Goal: Information Seeking & Learning: Learn about a topic

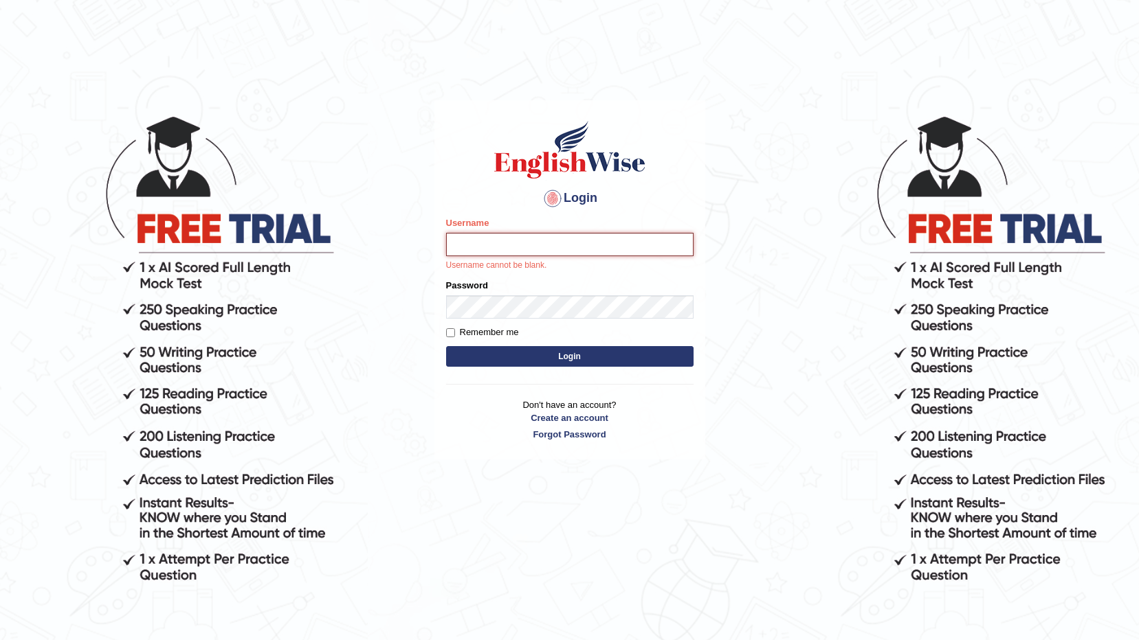
click at [553, 242] on input "Username" at bounding box center [569, 244] width 247 height 23
type input "sajinaooo"
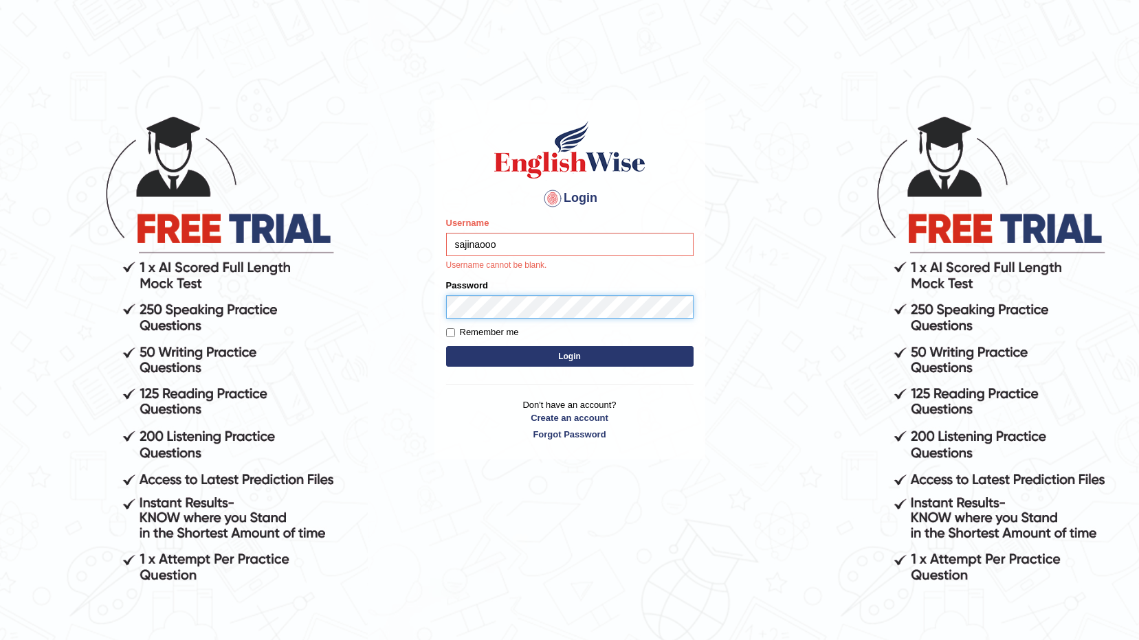
click at [581, 312] on form "Please fix the following errors: Username sajinaooo Username cannot be blank. P…" at bounding box center [569, 293] width 247 height 154
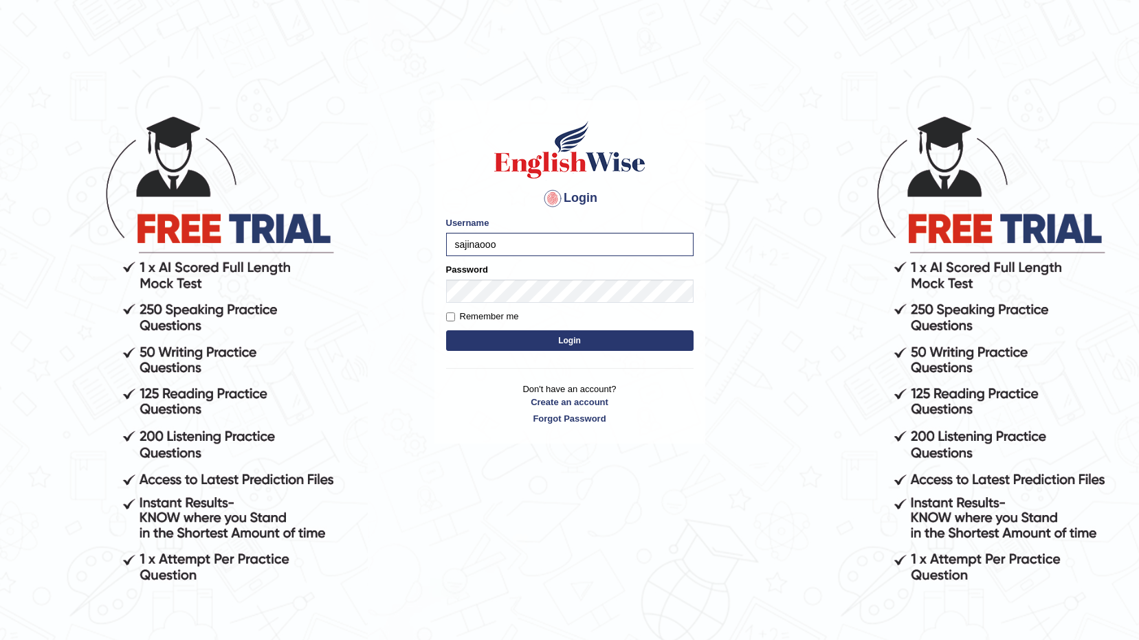
click at [680, 298] on form "Please fix the following errors: Username sajinaooo Password Remember me Login" at bounding box center [569, 285] width 247 height 138
click at [634, 341] on button "Login" at bounding box center [569, 341] width 247 height 21
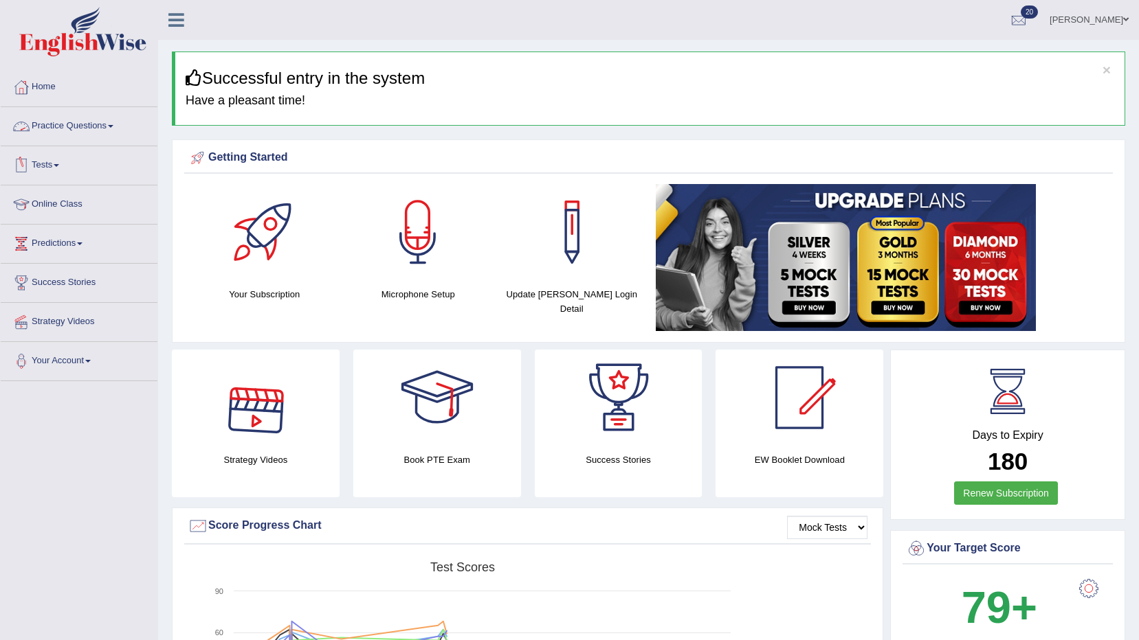
drag, startPoint x: 116, startPoint y: 129, endPoint x: 118, endPoint y: 135, distance: 7.0
click at [116, 129] on link "Practice Questions" at bounding box center [79, 124] width 157 height 34
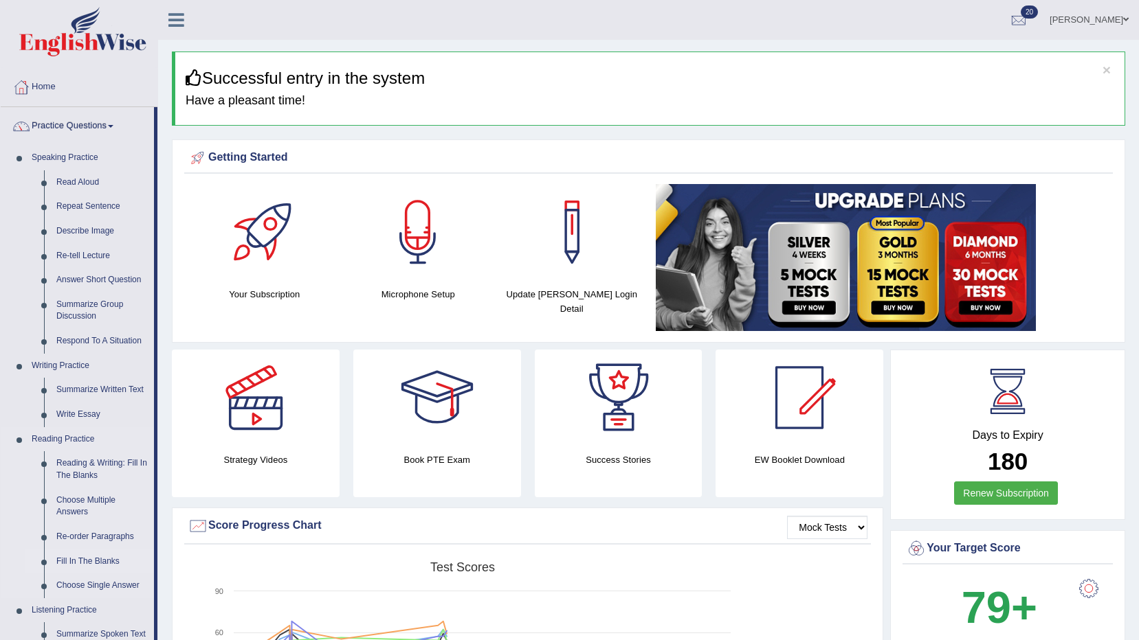
click at [67, 560] on link "Fill In The Blanks" at bounding box center [102, 562] width 104 height 25
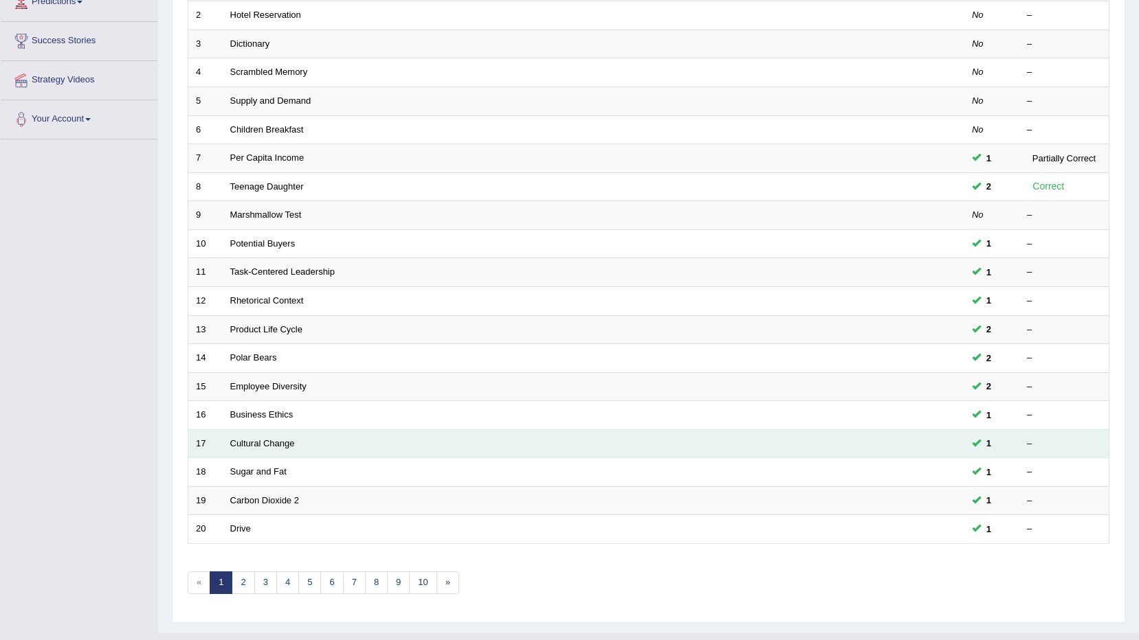
scroll to position [269, 0]
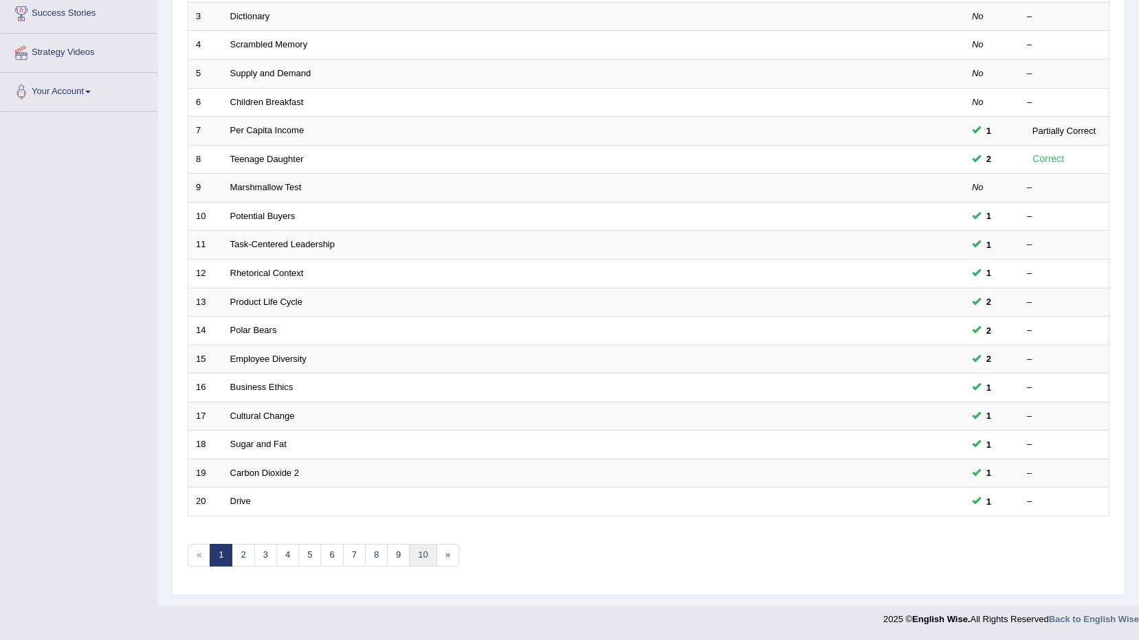
click at [425, 561] on link "10" at bounding box center [422, 555] width 27 height 23
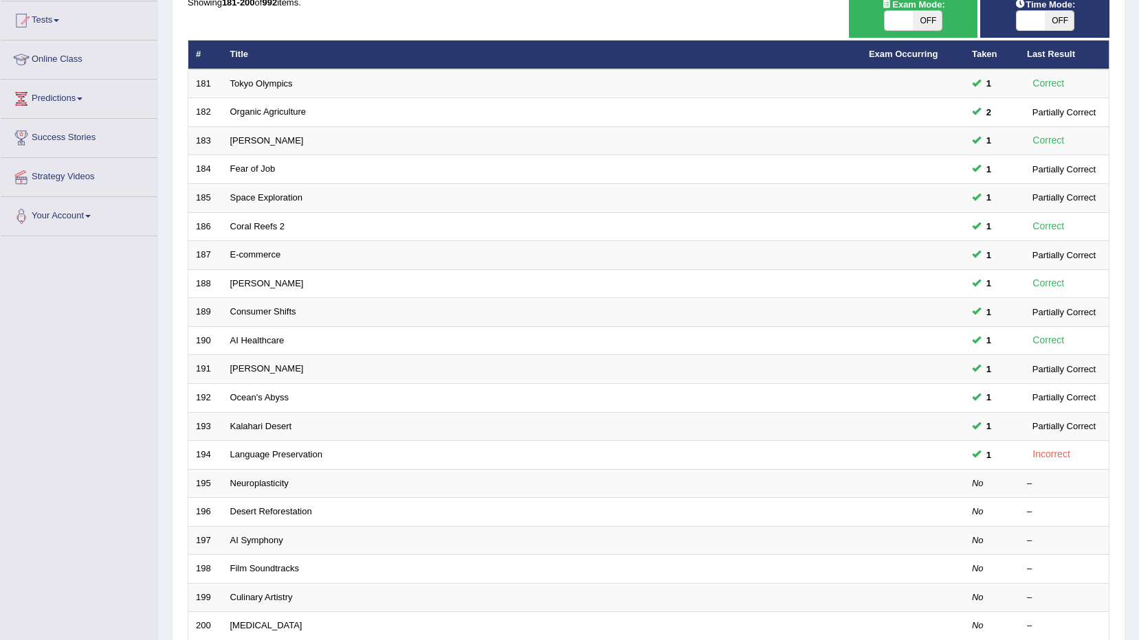
scroll to position [269, 0]
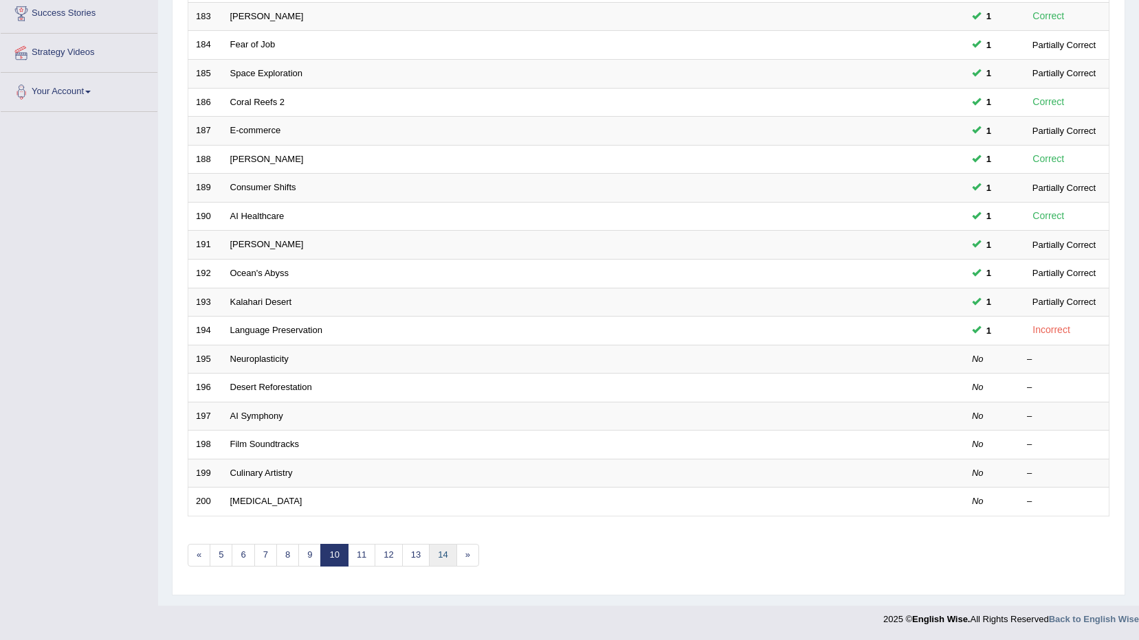
click at [435, 557] on link "14" at bounding box center [442, 555] width 27 height 23
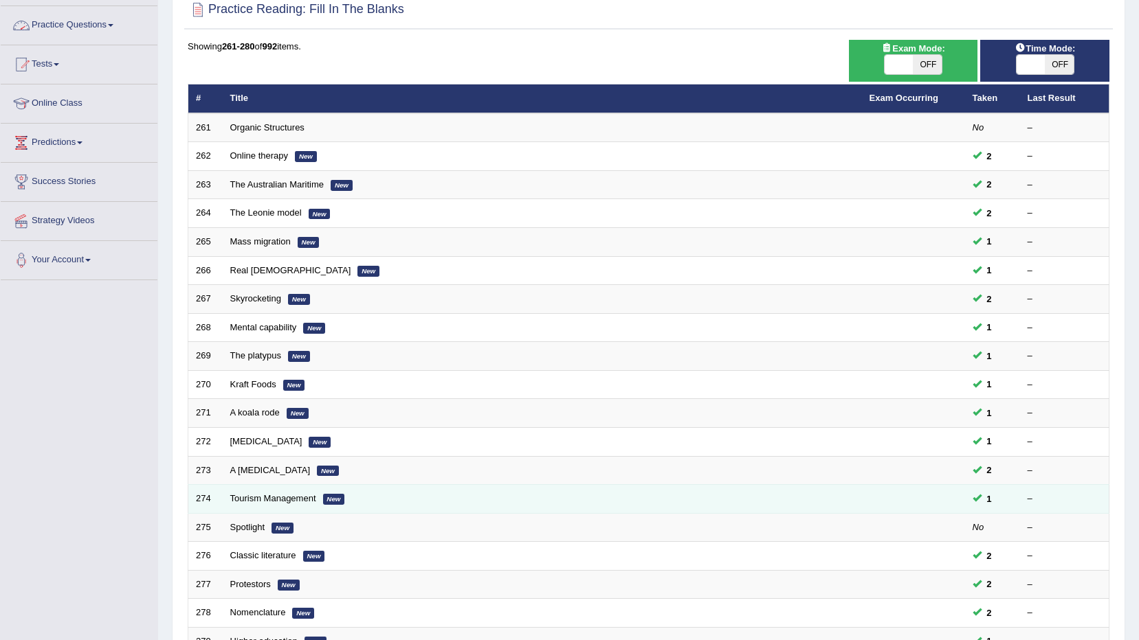
scroll to position [269, 0]
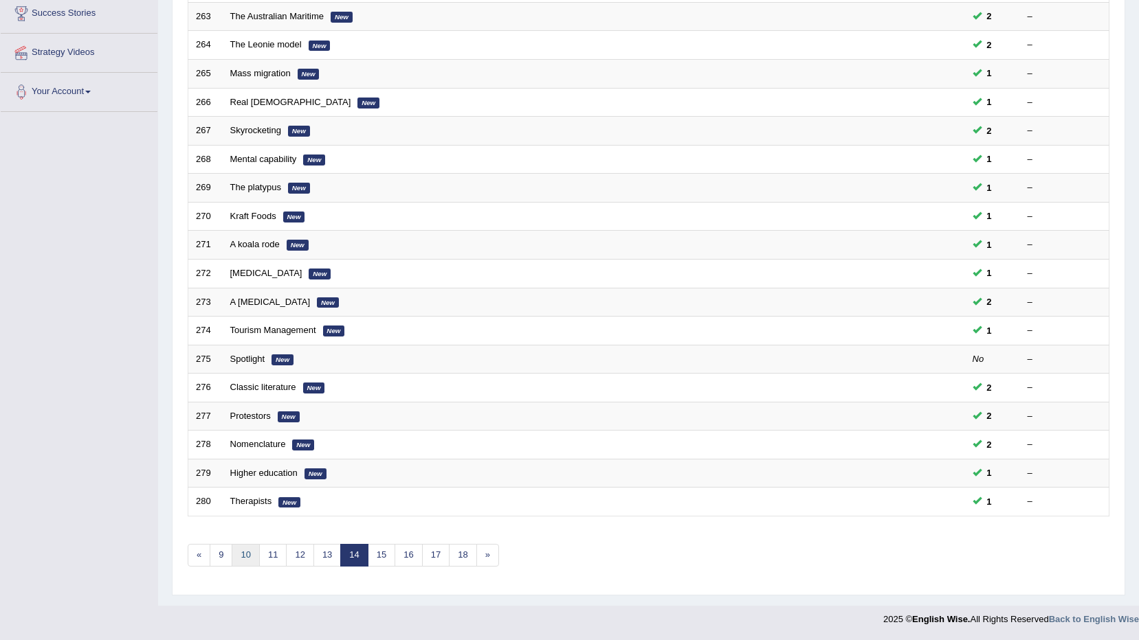
click at [250, 556] on link "10" at bounding box center [245, 555] width 27 height 23
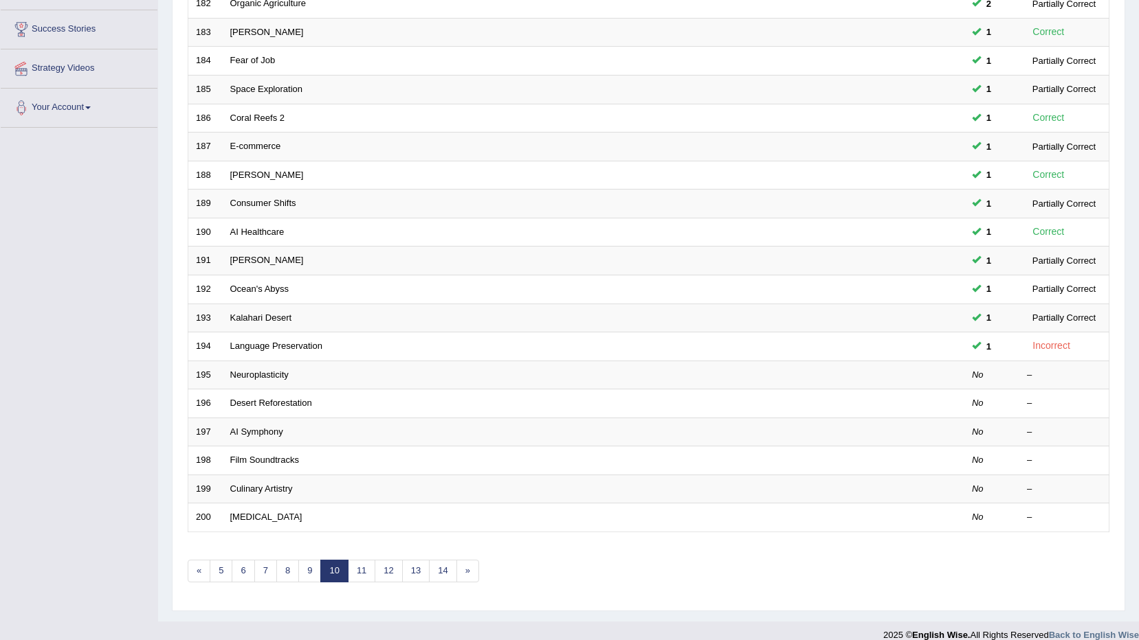
scroll to position [269, 0]
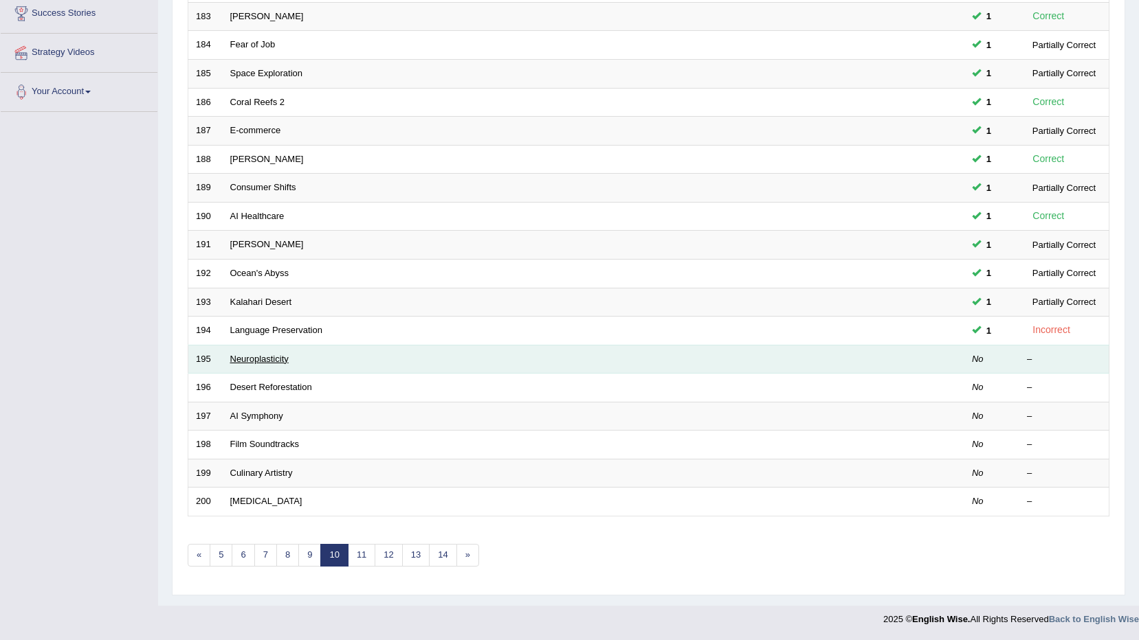
click at [273, 357] on link "Neuroplasticity" at bounding box center [259, 359] width 58 height 10
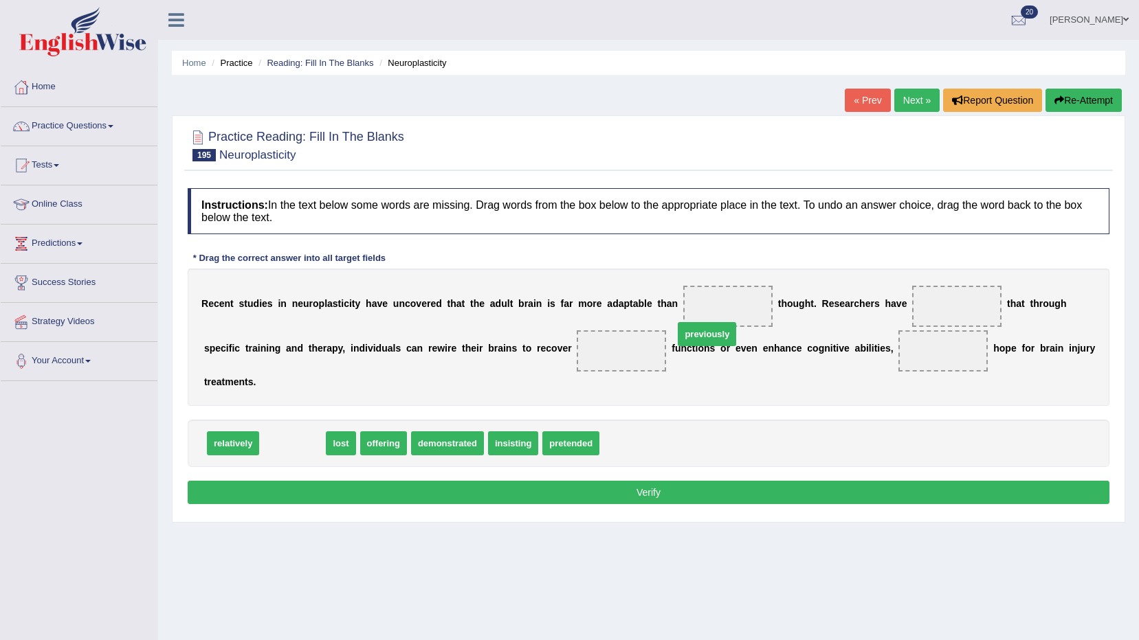
drag, startPoint x: 293, startPoint y: 419, endPoint x: 707, endPoint y: 309, distance: 428.7
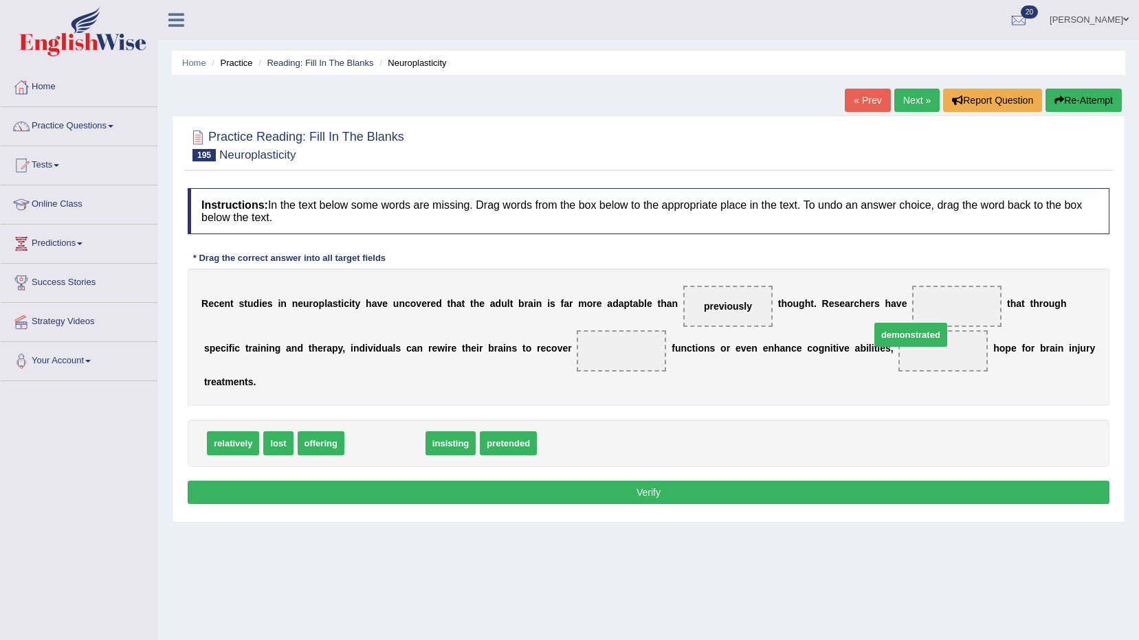
drag, startPoint x: 368, startPoint y: 421, endPoint x: 894, endPoint y: 313, distance: 537.5
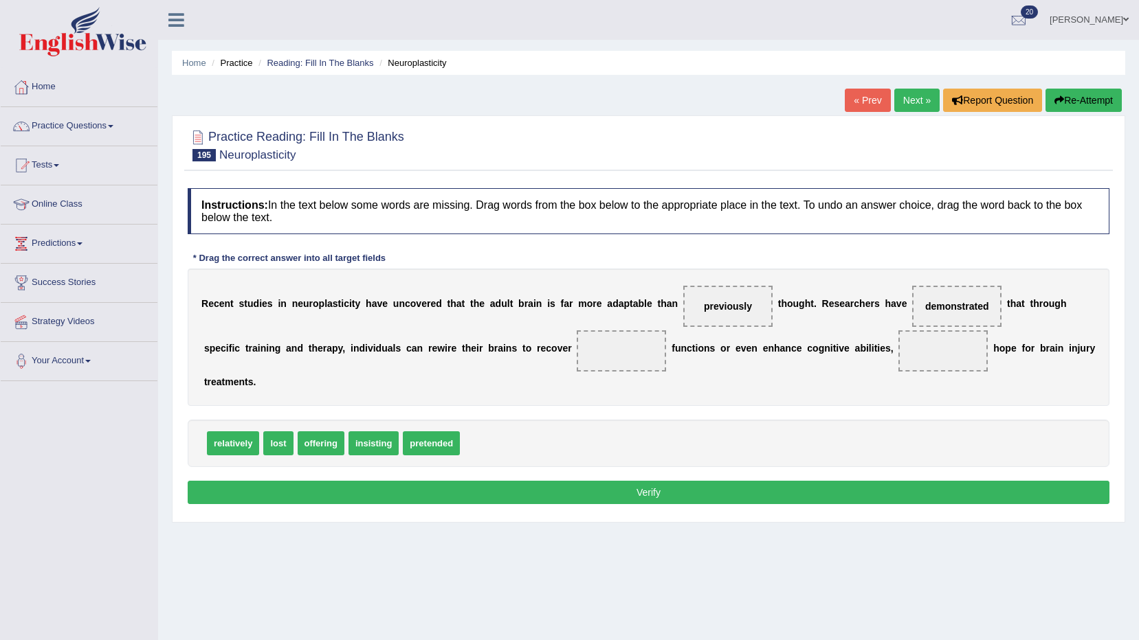
click at [300, 432] on span "offering" at bounding box center [321, 444] width 47 height 24
drag, startPoint x: 277, startPoint y: 423, endPoint x: 563, endPoint y: 361, distance: 292.5
drag, startPoint x: 293, startPoint y: 427, endPoint x: 851, endPoint y: 368, distance: 561.2
click at [828, 487] on div "Instructions: In the text below some words are missing. Drag words from the box…" at bounding box center [648, 348] width 928 height 334
click at [829, 481] on button "Verify" at bounding box center [649, 492] width 922 height 23
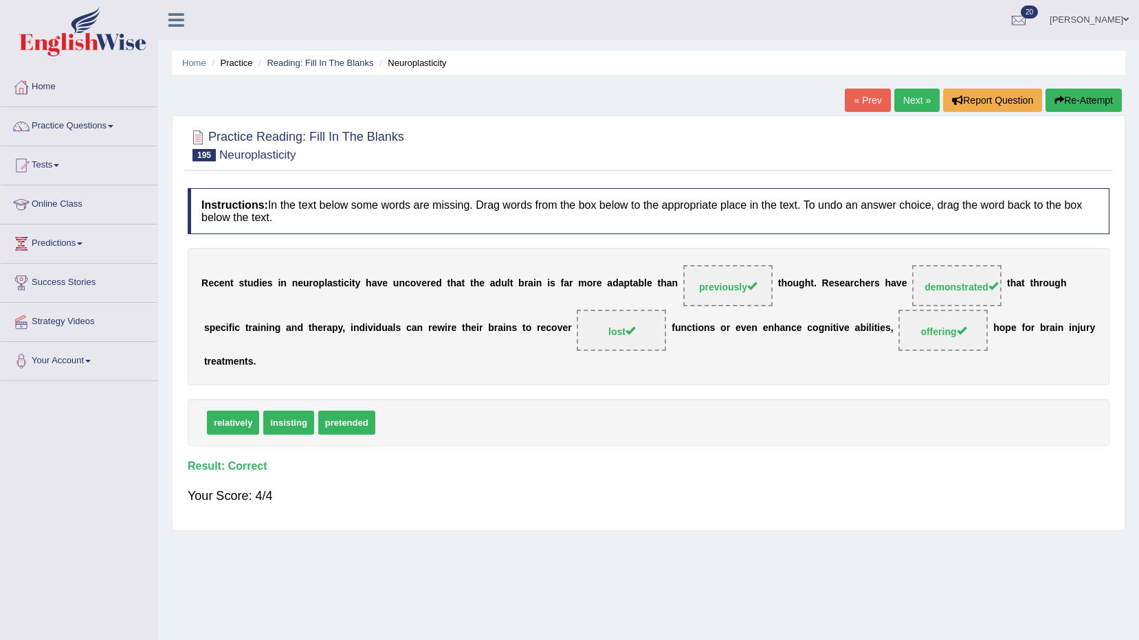
click at [1122, 21] on link "sajina rai" at bounding box center [1089, 18] width 100 height 36
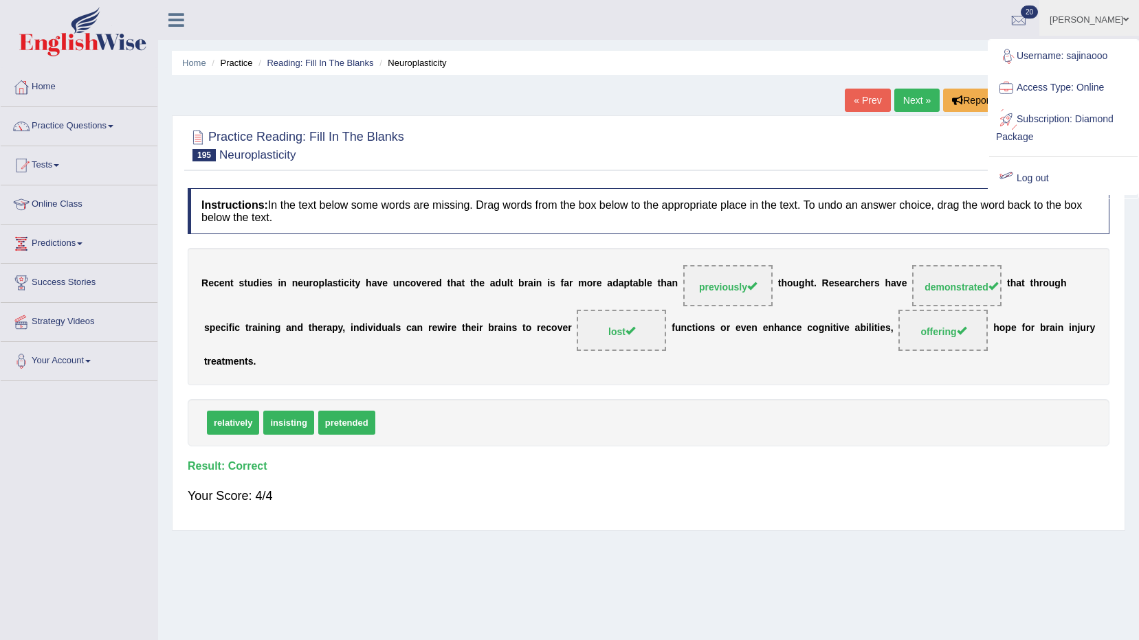
click at [1029, 176] on link "Log out" at bounding box center [1063, 179] width 148 height 32
